Goal: Information Seeking & Learning: Learn about a topic

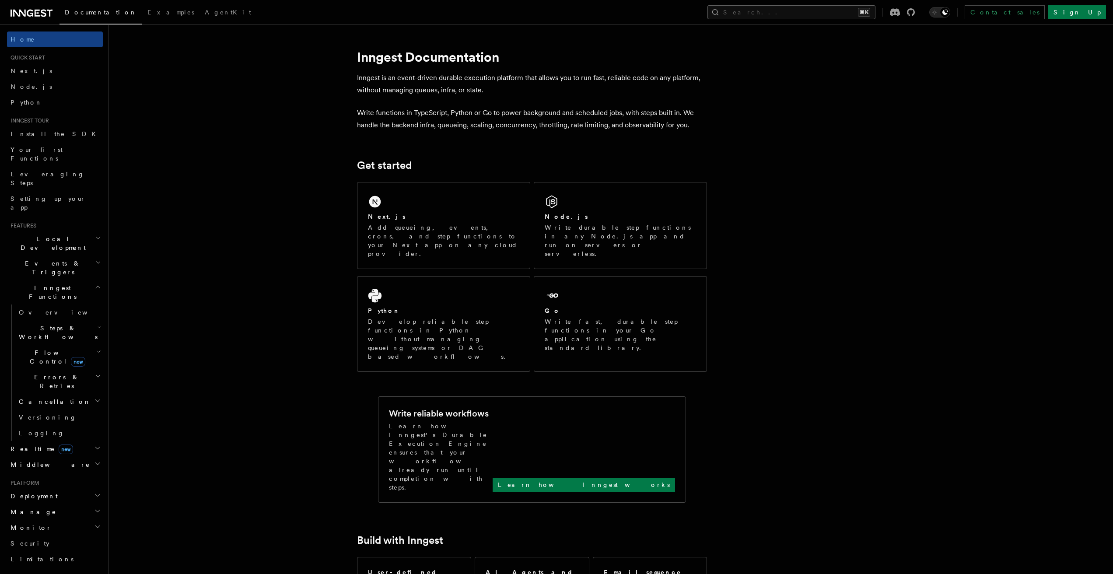
click at [860, 11] on button "Search... ⌘K" at bounding box center [792, 12] width 168 height 14
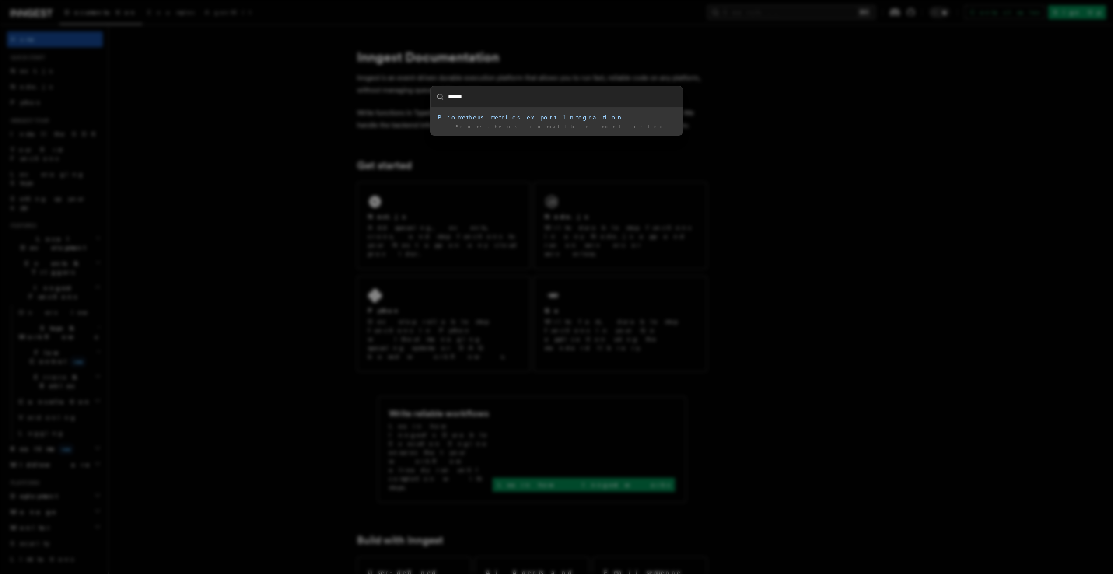
type input "*******"
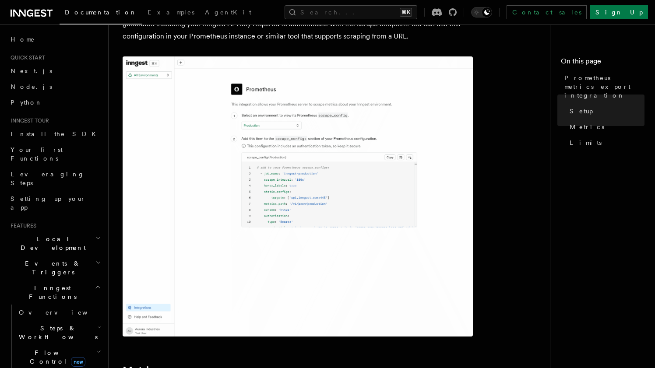
scroll to position [178, 0]
